Goal: Check status: Check status

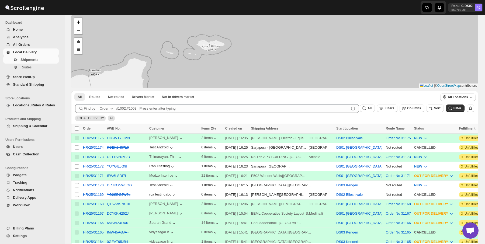
scroll to position [26, 0]
click at [43, 58] on span "Shipments" at bounding box center [38, 59] width 37 height 5
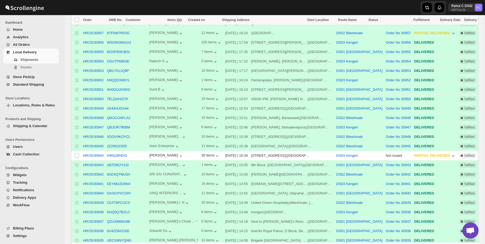
scroll to position [2328, 0]
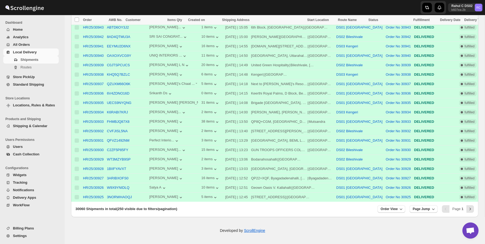
click at [447, 211] on div "Pagination" at bounding box center [446, 209] width 8 height 8
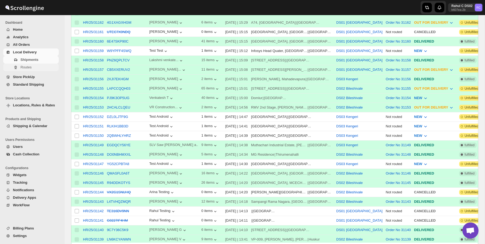
scroll to position [30, 0]
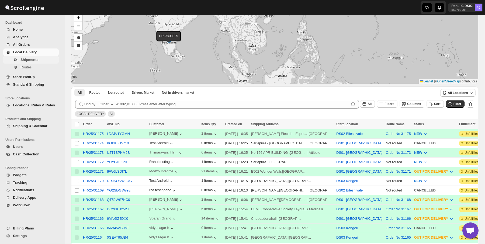
click at [32, 58] on span "Shipments" at bounding box center [29, 60] width 18 height 4
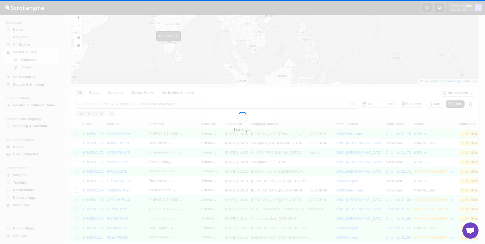
scroll to position [0, 0]
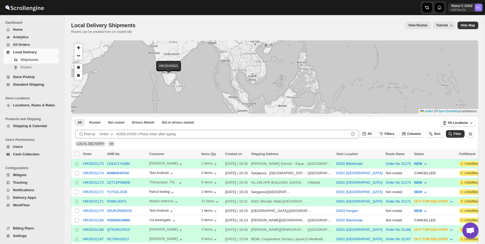
click at [32, 71] on button "Routes" at bounding box center [31, 68] width 56 height 8
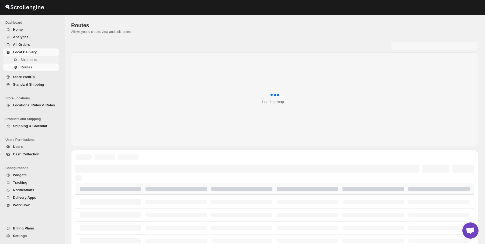
click at [39, 60] on span "Shipments" at bounding box center [38, 59] width 37 height 5
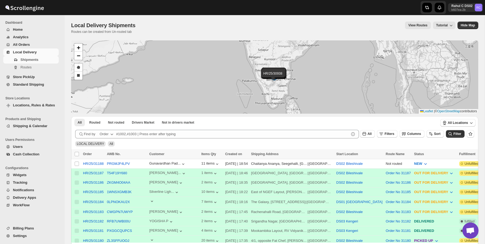
click at [82, 25] on span "Local Delivery Shipments" at bounding box center [103, 25] width 64 height 6
click at [127, 19] on div "Local Delivery Shipments. This page is ready Local Delivery Shipments Routes ca…" at bounding box center [274, 27] width 407 height 25
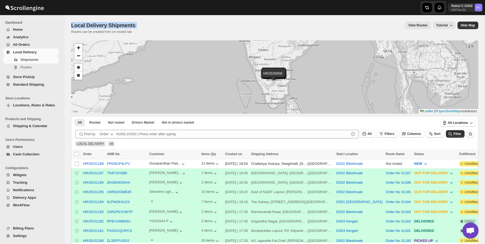
scroll to position [72, 0]
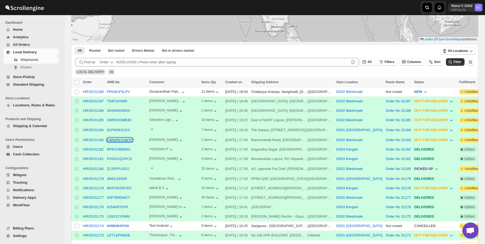
click at [125, 140] on button "CWGPN7UWYP" at bounding box center [120, 140] width 26 height 4
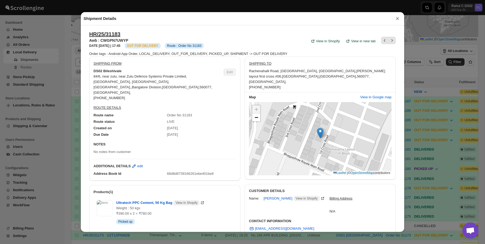
click at [264, 56] on div "Order tags : Android App Order, LOCAL_DELIVERY, OUT_FOR_DELIVERY, PICKED_UP, SH…" at bounding box center [242, 53] width 307 height 5
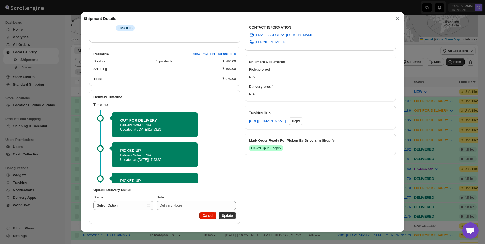
scroll to position [0, 0]
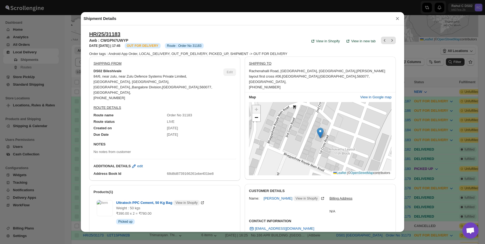
click at [223, 102] on div "SHIPPING FROM DS02 Bileshivale 84/6, near zulu, near Zulu Defence Systems Priva…" at bounding box center [164, 80] width 151 height 46
click at [369, 95] on span "View in Google map" at bounding box center [375, 97] width 31 height 5
click at [138, 32] on div "HR/25/31183 Awb : CWGPN7UWYP DATE [DATE] | 17:45 Info OUT FOR DELIVERY Info Rou…" at bounding box center [146, 41] width 115 height 20
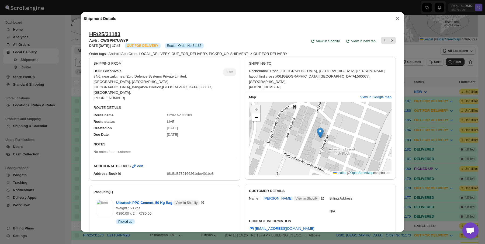
click at [138, 32] on div "HR/25/31183 Awb : CWGPN7UWYP DATE [DATE] | 17:45 Info OUT FOR DELIVERY Info Rou…" at bounding box center [146, 41] width 115 height 20
